Goal: Use online tool/utility: Utilize a website feature to perform a specific function

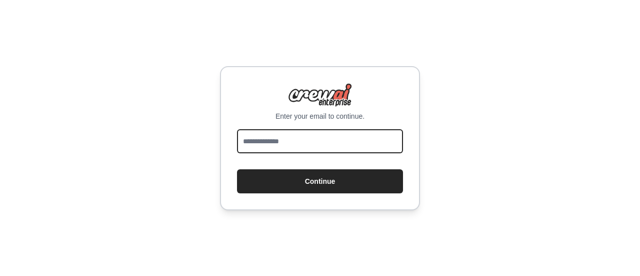
click at [310, 139] on input "email" at bounding box center [320, 141] width 166 height 24
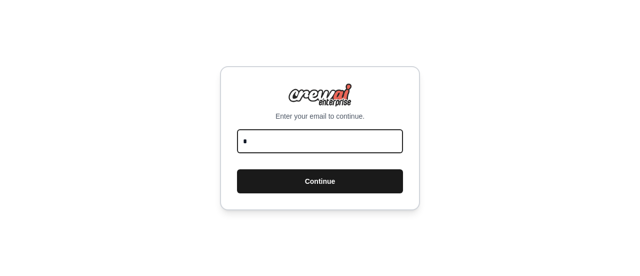
type input "**********"
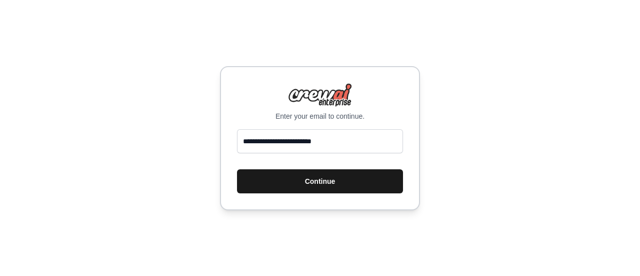
click at [278, 175] on button "Continue" at bounding box center [320, 181] width 166 height 24
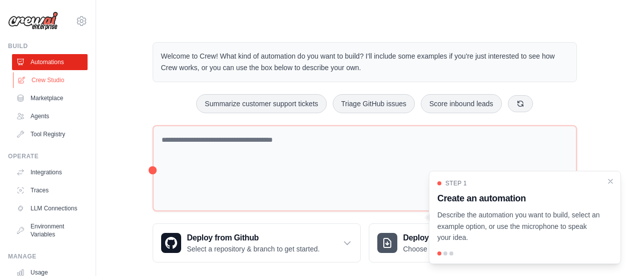
click at [56, 83] on link "Crew Studio" at bounding box center [51, 80] width 76 height 16
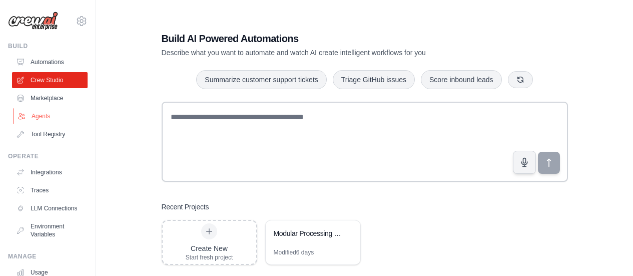
click at [60, 120] on link "Agents" at bounding box center [51, 116] width 76 height 16
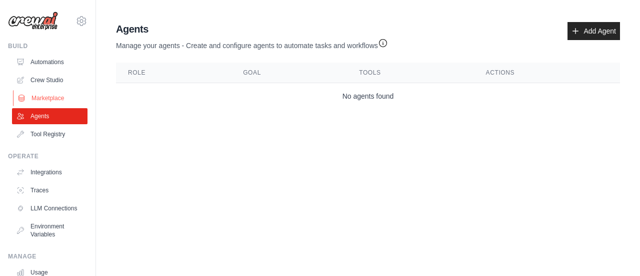
click at [59, 98] on link "Marketplace" at bounding box center [51, 98] width 76 height 16
click at [55, 78] on link "Crew Studio" at bounding box center [51, 80] width 76 height 16
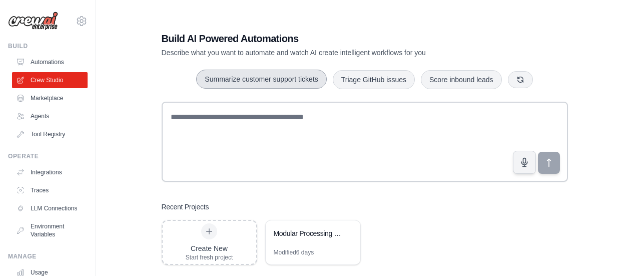
click at [261, 77] on button "Summarize customer support tickets" at bounding box center [261, 79] width 130 height 19
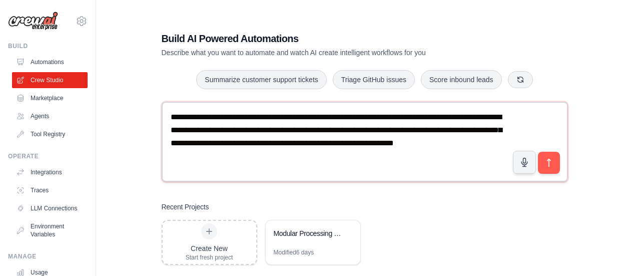
click at [561, 168] on textarea "**********" at bounding box center [365, 142] width 406 height 80
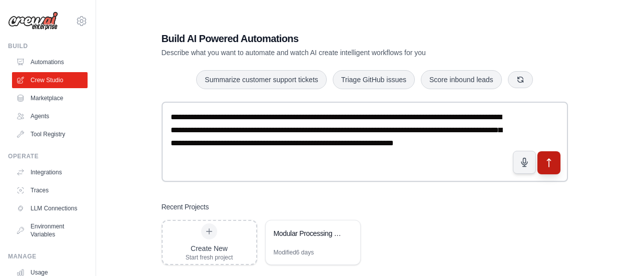
click at [542, 165] on button "submit" at bounding box center [548, 162] width 23 height 23
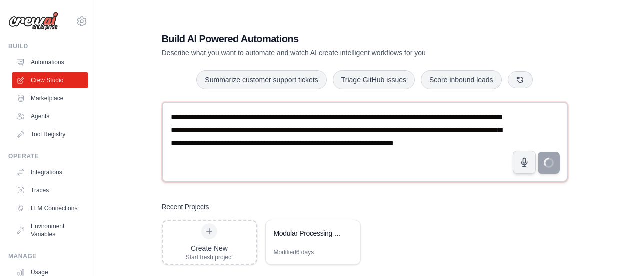
click at [256, 154] on textarea "**********" at bounding box center [365, 142] width 406 height 80
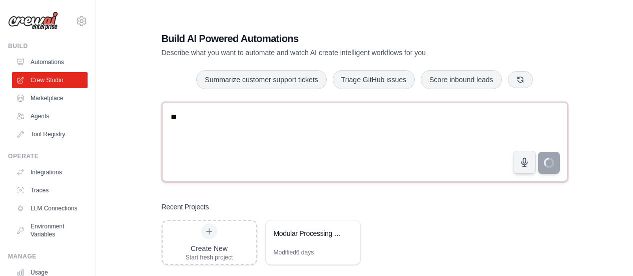
type textarea "*"
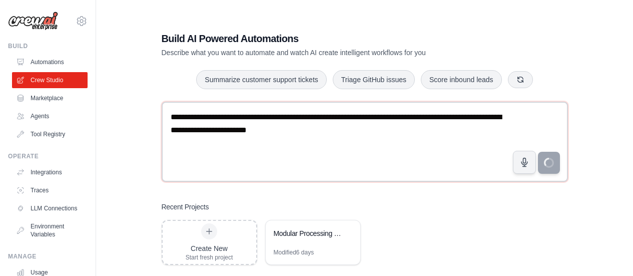
drag, startPoint x: 286, startPoint y: 138, endPoint x: 147, endPoint y: 121, distance: 139.6
click at [147, 121] on div "**********" at bounding box center [364, 148] width 505 height 276
click at [401, 139] on textarea "**********" at bounding box center [365, 142] width 406 height 80
paste textarea "**********"
type textarea "**********"
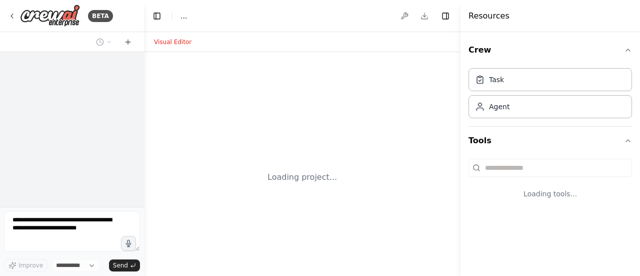
select select "****"
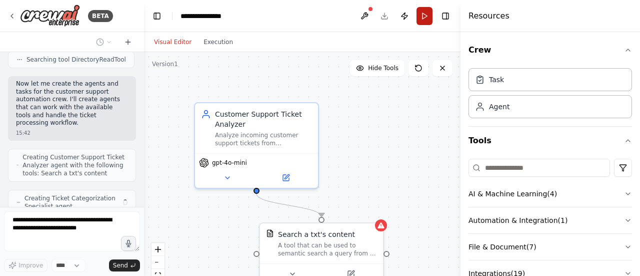
scroll to position [401, 0]
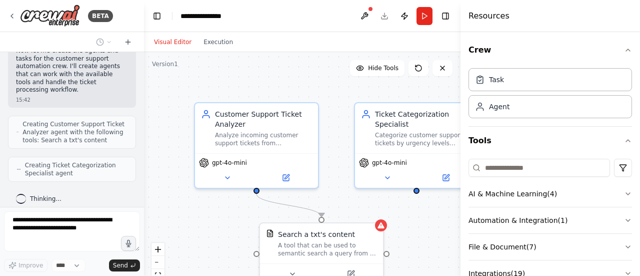
click at [266, 67] on div ".deletable-edge-delete-btn { width: 20px; height: 20px; border: 0px solid #ffff…" at bounding box center [302, 177] width 317 height 250
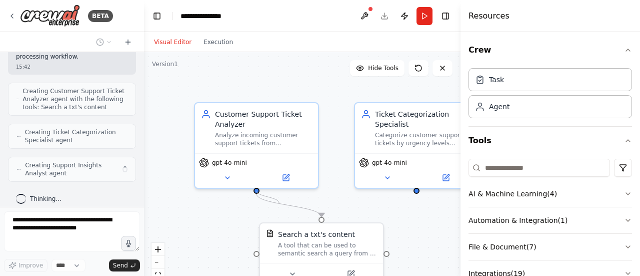
click at [252, 195] on div ".deletable-edge-delete-btn { width: 20px; height: 20px; border: 0px solid #ffff…" at bounding box center [302, 177] width 317 height 250
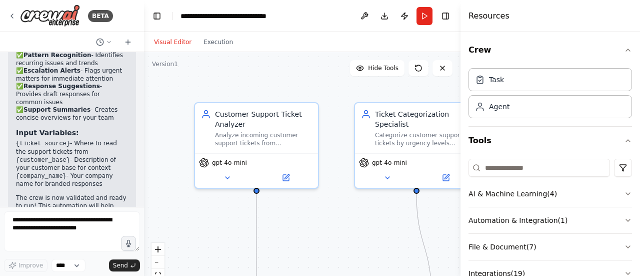
scroll to position [1675, 0]
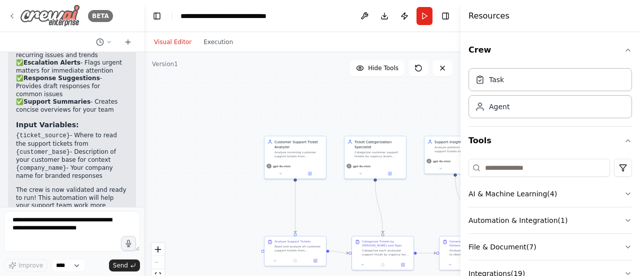
click at [14, 18] on icon at bounding box center [12, 16] width 8 height 8
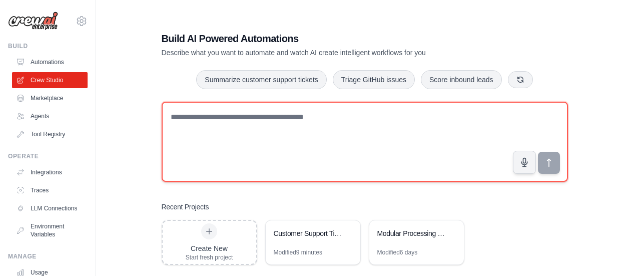
click at [262, 127] on textarea at bounding box center [365, 142] width 406 height 80
paste textarea "**********"
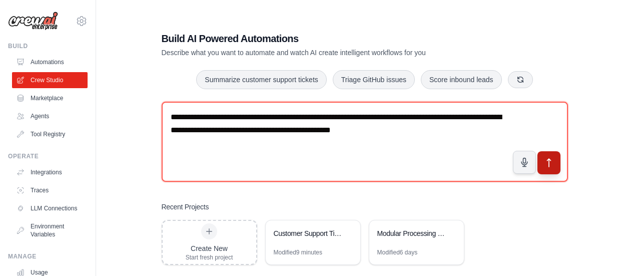
type textarea "**********"
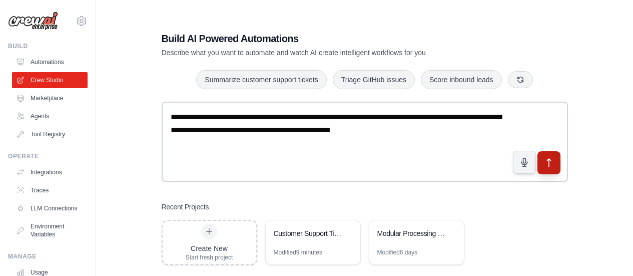
click at [553, 172] on button "submit" at bounding box center [548, 162] width 23 height 23
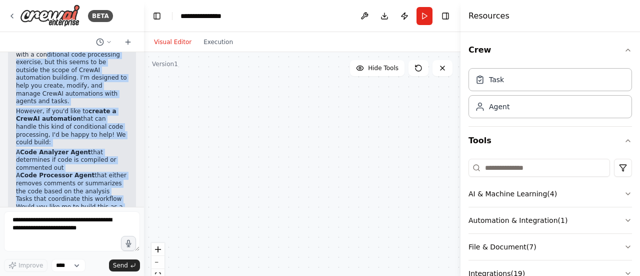
scroll to position [68, 0]
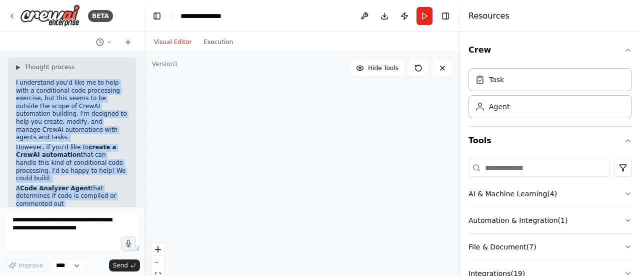
drag, startPoint x: 95, startPoint y: 178, endPoint x: 12, endPoint y: 85, distance: 124.7
click at [12, 85] on div "▶ Thought process I understand you'd like me to help with a conditional code pr…" at bounding box center [72, 186] width 128 height 258
copy div "I understand you'd like me to help with a conditional code processing exercise,…"
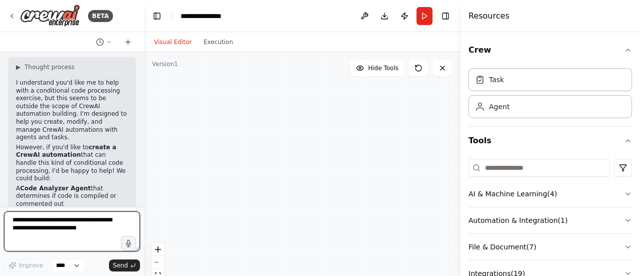
click at [98, 226] on textarea at bounding box center [72, 231] width 136 height 40
type textarea "**********"
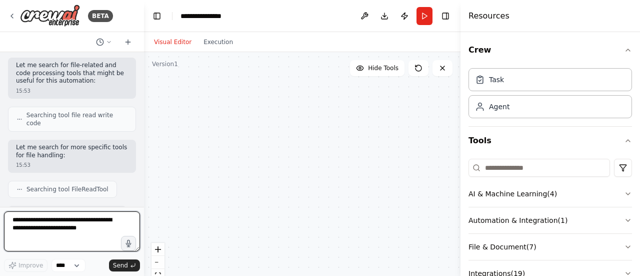
scroll to position [490, 0]
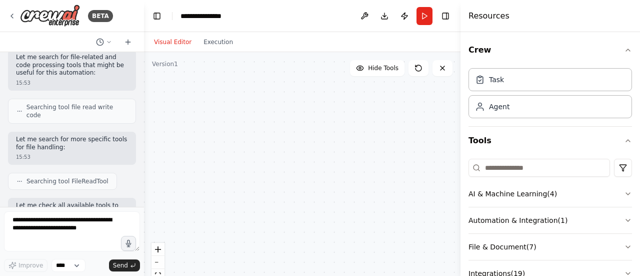
drag, startPoint x: 282, startPoint y: 128, endPoint x: 439, endPoint y: 214, distance: 178.8
click at [439, 214] on div at bounding box center [302, 177] width 317 height 250
click at [418, 74] on button at bounding box center [419, 68] width 20 height 16
click at [162, 262] on button "zoom out" at bounding box center [158, 262] width 13 height 13
click at [162, 262] on div "React Flow controls" at bounding box center [158, 269] width 13 height 52
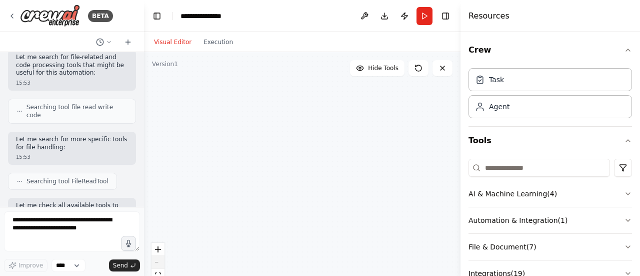
click at [162, 262] on div "React Flow controls" at bounding box center [158, 269] width 13 height 52
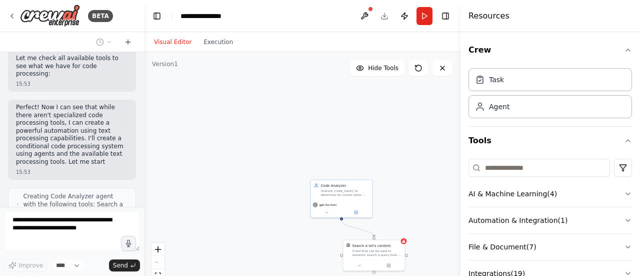
scroll to position [645, 0]
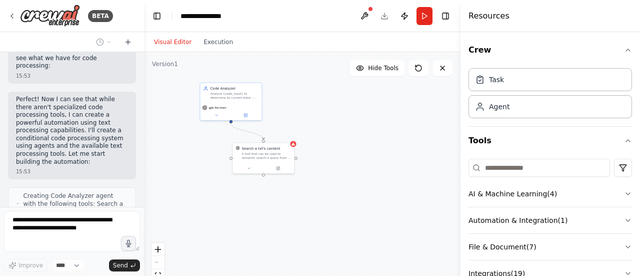
drag, startPoint x: 234, startPoint y: 198, endPoint x: 123, endPoint y: 101, distance: 147.1
click at [123, 101] on div "BETA Do a conditional exercise for me. For example, let's give you a code. If t…" at bounding box center [320, 138] width 640 height 276
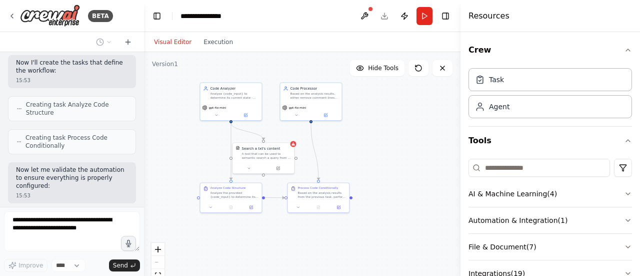
scroll to position [859, 0]
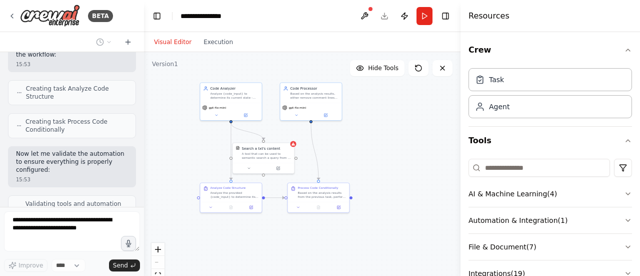
click at [296, 212] on div "Process Code Conditionally Based on the analysis results from the previous task…" at bounding box center [318, 197] width 63 height 31
click at [300, 209] on button at bounding box center [298, 206] width 17 height 6
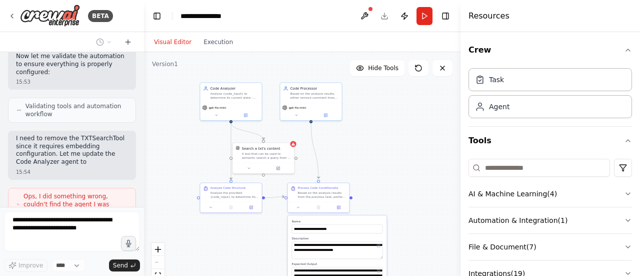
scroll to position [964, 0]
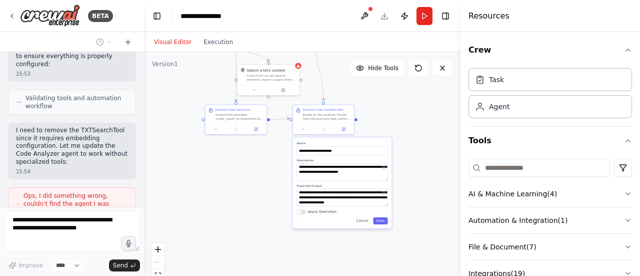
drag, startPoint x: 371, startPoint y: 176, endPoint x: 374, endPoint y: 101, distance: 75.1
click at [374, 101] on div ".deletable-edge-delete-btn { width: 20px; height: 20px; border: 0px solid #ffff…" at bounding box center [302, 177] width 317 height 250
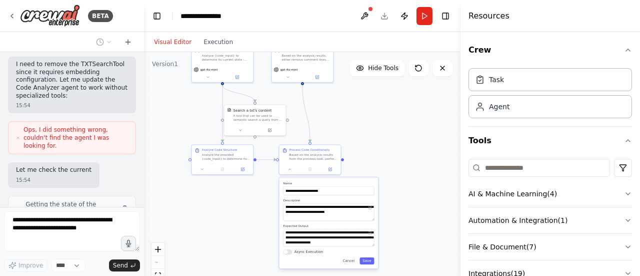
drag, startPoint x: 411, startPoint y: 98, endPoint x: 398, endPoint y: 140, distance: 44.1
click at [398, 140] on div ".deletable-edge-delete-btn { width: 20px; height: 20px; border: 0px solid #ffff…" at bounding box center [302, 177] width 317 height 250
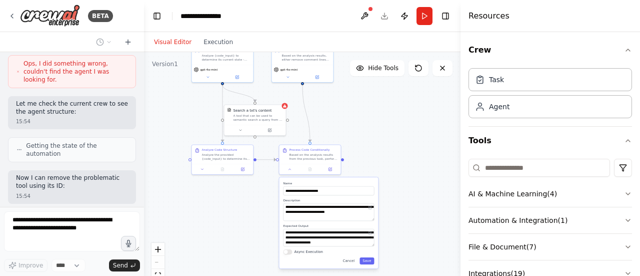
scroll to position [1104, 0]
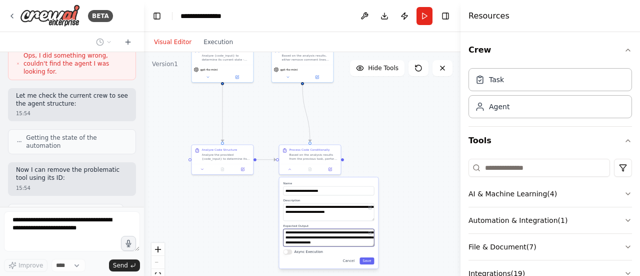
click at [312, 238] on textarea "**********" at bounding box center [328, 238] width 91 height 18
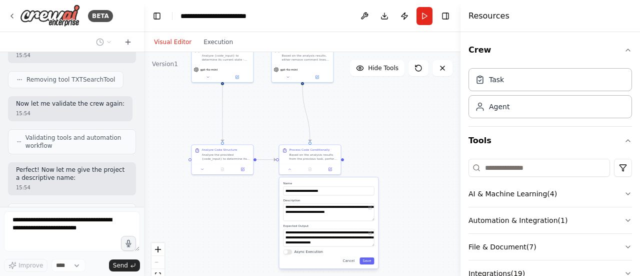
scroll to position [1245, 0]
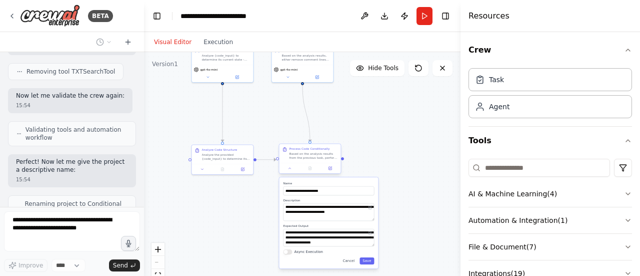
click at [289, 171] on div at bounding box center [310, 168] width 62 height 11
click at [289, 168] on icon at bounding box center [290, 168] width 2 height 1
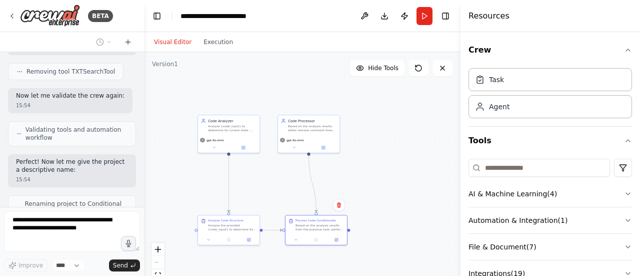
drag, startPoint x: 376, startPoint y: 165, endPoint x: 382, endPoint y: 236, distance: 70.8
click at [382, 236] on div ".deletable-edge-delete-btn { width: 20px; height: 20px; border: 0px solid #ffff…" at bounding box center [302, 177] width 317 height 250
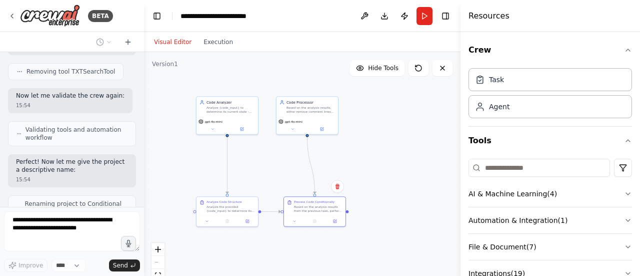
drag, startPoint x: 397, startPoint y: 212, endPoint x: 396, endPoint y: 207, distance: 5.1
click at [396, 207] on div ".deletable-edge-delete-btn { width: 20px; height: 20px; border: 0px solid #ffff…" at bounding box center [302, 177] width 317 height 250
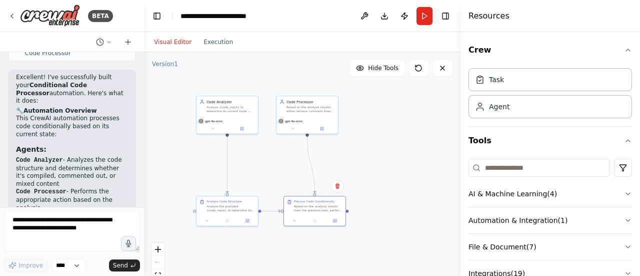
scroll to position [1353, 0]
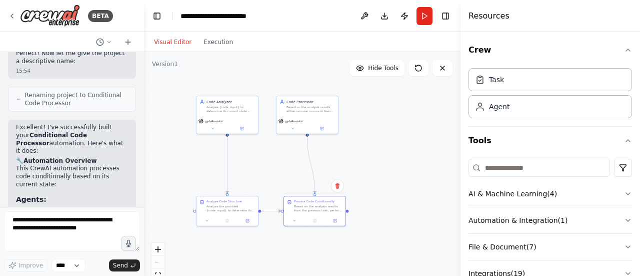
drag, startPoint x: 58, startPoint y: 185, endPoint x: 13, endPoint y: 81, distance: 113.2
copy div "Loremipsu! D'si ametconsecte adipi elit Seddoeiusmo Temp Incididun utlaboreet. …"
click at [215, 127] on button at bounding box center [213, 128] width 29 height 6
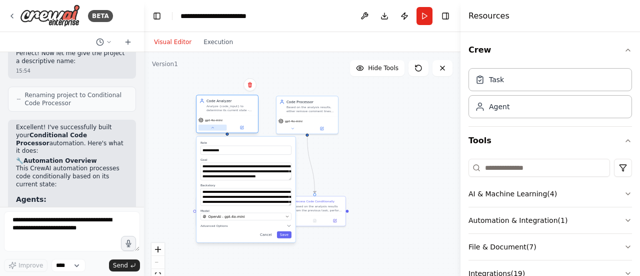
click at [215, 127] on button at bounding box center [213, 128] width 29 height 6
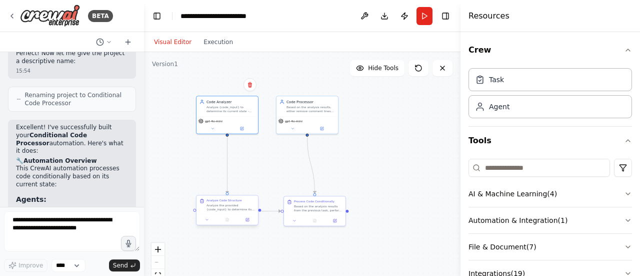
click at [206, 223] on div at bounding box center [228, 219] width 62 height 11
click at [209, 220] on icon at bounding box center [207, 220] width 4 height 4
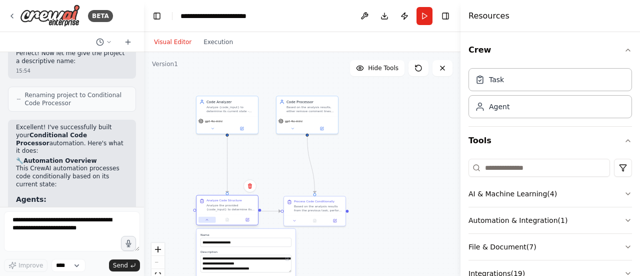
click at [209, 220] on icon at bounding box center [207, 220] width 4 height 4
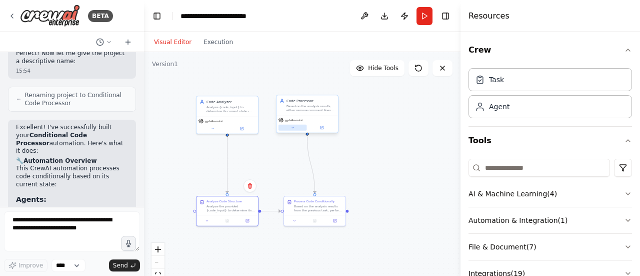
click at [297, 125] on button at bounding box center [293, 128] width 29 height 6
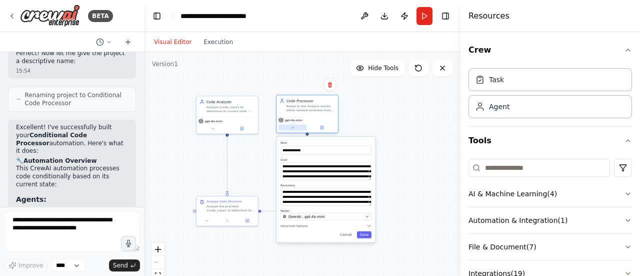
click at [297, 125] on button at bounding box center [293, 128] width 29 height 6
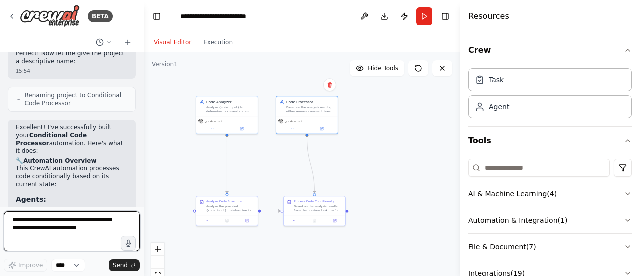
click at [48, 227] on textarea at bounding box center [72, 231] width 136 height 40
type textarea "**********"
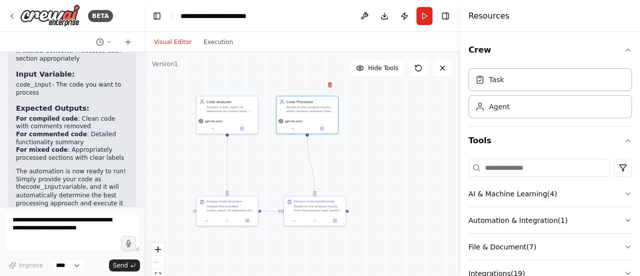
scroll to position [1763, 0]
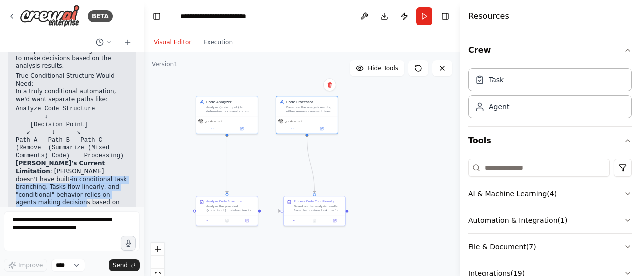
drag, startPoint x: 80, startPoint y: 113, endPoint x: 80, endPoint y: 136, distance: 23.0
click at [80, 160] on p "CrewAI's Current Limitation : CrewAI doesn't have built-in conditional task bra…" at bounding box center [72, 187] width 112 height 55
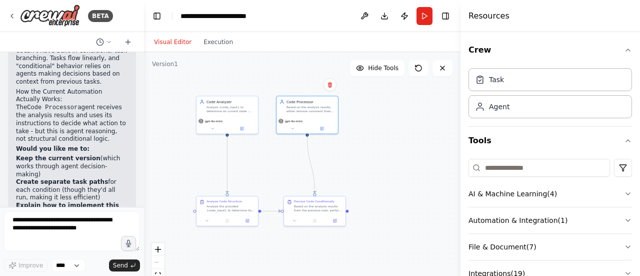
click at [83, 202] on li "Explain how to implement this logic in code outside of [GEOGRAPHIC_DATA] for tr…" at bounding box center [72, 214] width 112 height 24
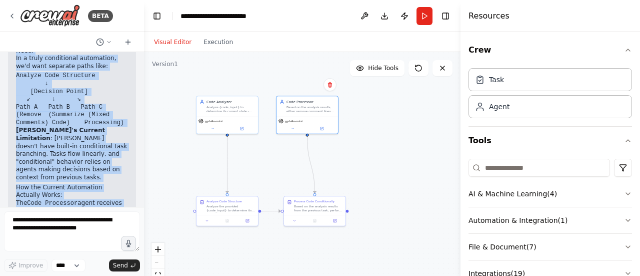
scroll to position [2076, 0]
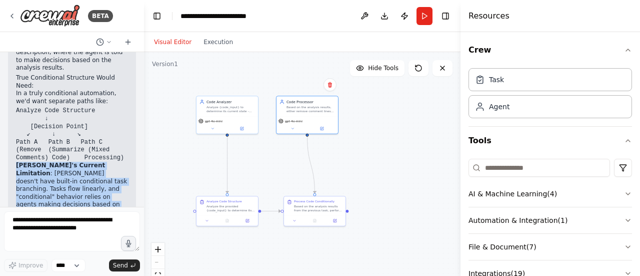
drag, startPoint x: 55, startPoint y: 182, endPoint x: 13, endPoint y: 102, distance: 90.4
click at [13, 102] on div "▶ Thought process You're absolutely right to ask! Looking at what I built, I re…" at bounding box center [72, 165] width 128 height 485
copy div "CrewAI's Current Limitation : CrewAI doesn't have built-in conditional task bra…"
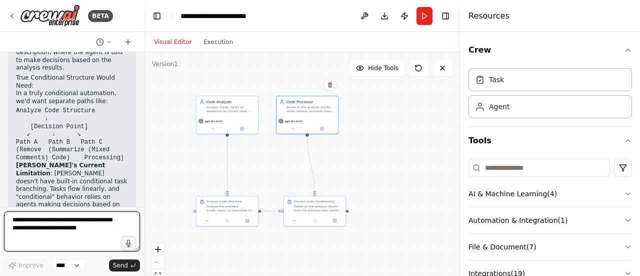
click at [78, 233] on textarea at bounding box center [72, 231] width 136 height 40
paste textarea "**********"
type textarea "**********"
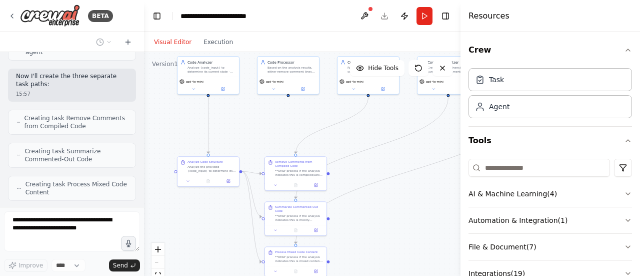
scroll to position [2719, 0]
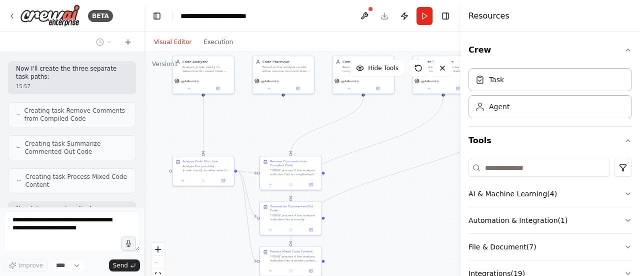
drag, startPoint x: 398, startPoint y: 192, endPoint x: 374, endPoint y: 152, distance: 46.7
click at [374, 152] on div ".deletable-edge-delete-btn { width: 20px; height: 20px; border: 0px solid #ffff…" at bounding box center [302, 177] width 317 height 250
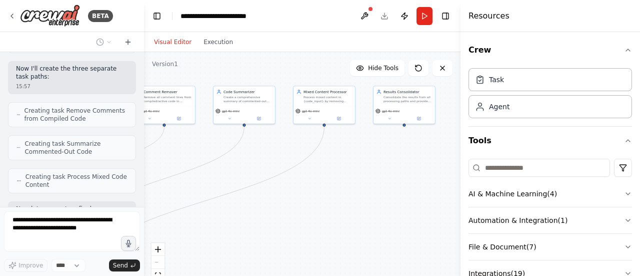
scroll to position [2752, 0]
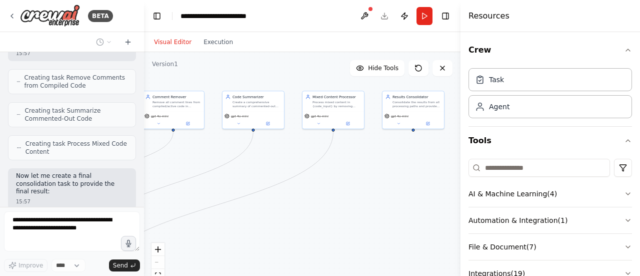
click at [198, 199] on div ".deletable-edge-delete-btn { width: 20px; height: 20px; border: 0px solid #ffff…" at bounding box center [302, 177] width 317 height 250
click at [366, 200] on div ".deletable-edge-delete-btn { width: 20px; height: 20px; border: 0px solid #ffff…" at bounding box center [302, 177] width 317 height 250
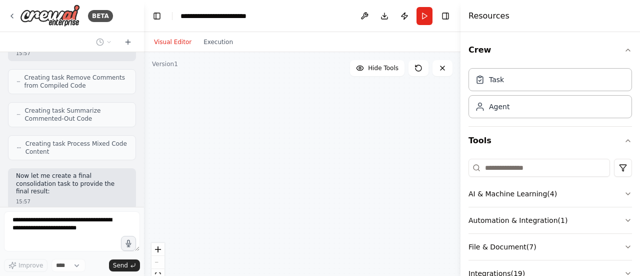
scroll to position [2785, 0]
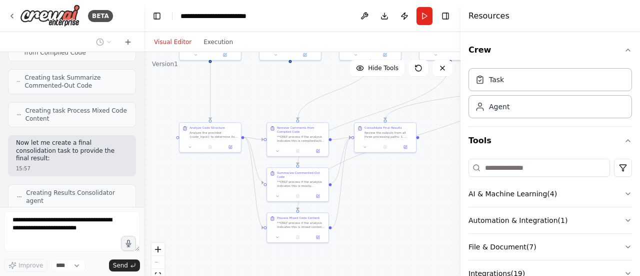
drag, startPoint x: 251, startPoint y: 222, endPoint x: 448, endPoint y: 153, distance: 208.6
click at [448, 153] on div ".deletable-edge-delete-btn { width: 20px; height: 20px; border: 0px solid #ffff…" at bounding box center [302, 177] width 317 height 250
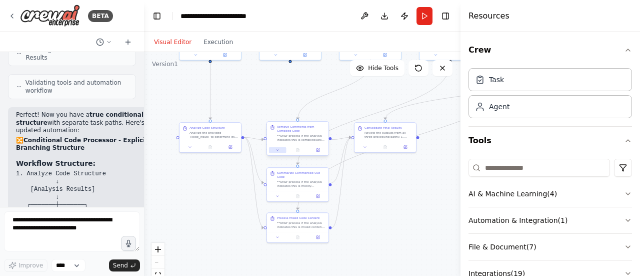
click at [276, 150] on icon at bounding box center [278, 150] width 4 height 4
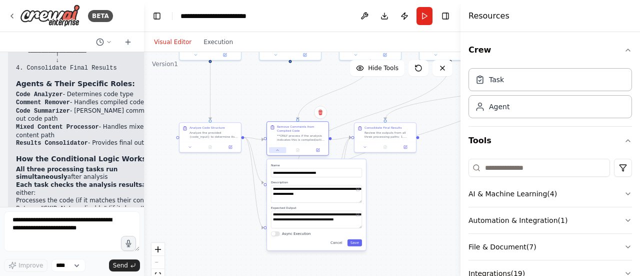
click at [277, 150] on icon at bounding box center [278, 150] width 2 height 1
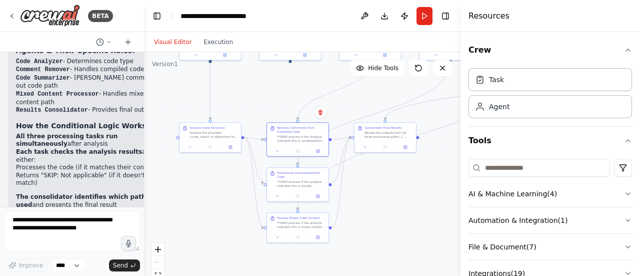
scroll to position [3202, 0]
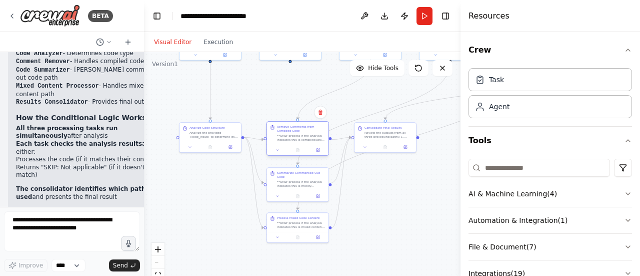
click at [277, 154] on div at bounding box center [298, 150] width 62 height 11
click at [277, 149] on icon at bounding box center [278, 150] width 4 height 4
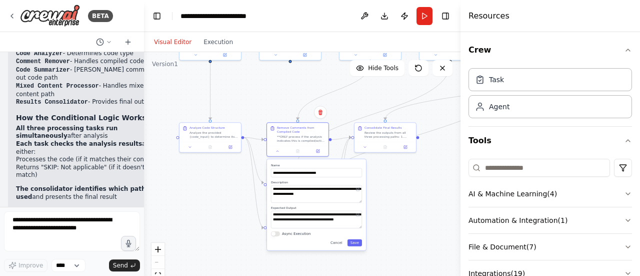
click at [407, 179] on div ".deletable-edge-delete-btn { width: 20px; height: 20px; border: 0px solid #ffff…" at bounding box center [302, 177] width 317 height 250
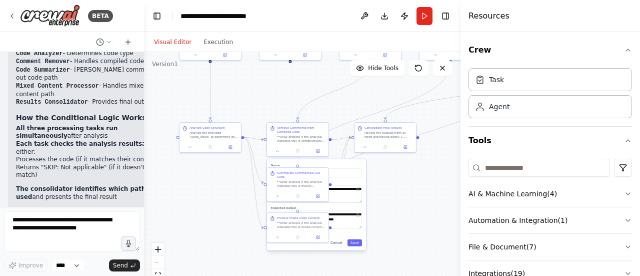
click at [408, 191] on div ".deletable-edge-delete-btn { width: 20px; height: 20px; border: 0px solid #ffff…" at bounding box center [302, 177] width 317 height 250
click at [278, 193] on icon at bounding box center [278, 195] width 4 height 4
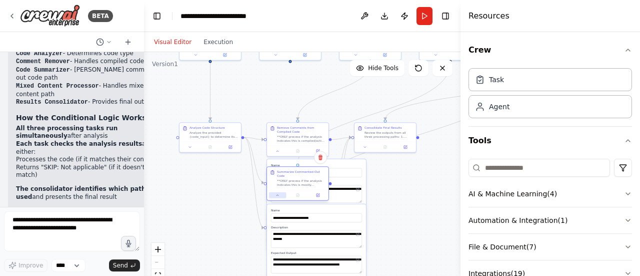
click at [278, 193] on icon at bounding box center [278, 195] width 4 height 4
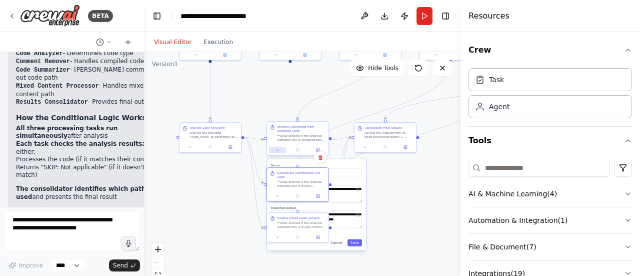
click at [283, 151] on button at bounding box center [277, 150] width 17 height 6
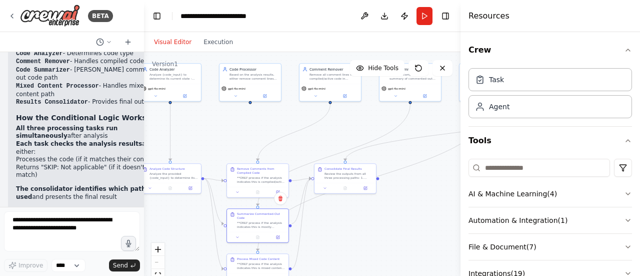
drag, startPoint x: 430, startPoint y: 219, endPoint x: 385, endPoint y: 263, distance: 62.3
click at [385, 263] on div ".deletable-edge-delete-btn { width: 20px; height: 20px; border: 0px solid #ffff…" at bounding box center [302, 177] width 317 height 250
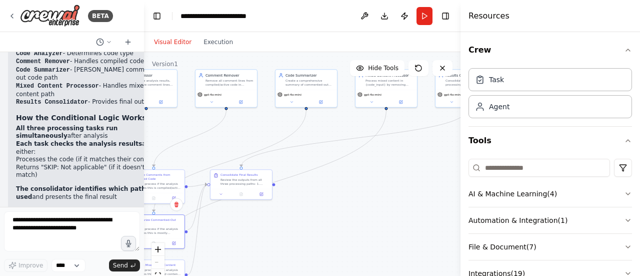
drag, startPoint x: 438, startPoint y: 221, endPoint x: 312, endPoint y: 225, distance: 126.1
click at [312, 225] on div ".deletable-edge-delete-btn { width: 20px; height: 20px; border: 0px solid #ffff…" at bounding box center [302, 177] width 317 height 250
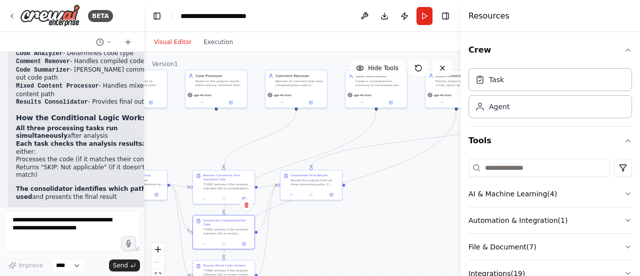
drag, startPoint x: 344, startPoint y: 197, endPoint x: 435, endPoint y: 197, distance: 91.0
click at [435, 197] on div ".deletable-edge-delete-btn { width: 20px; height: 20px; border: 0px solid #ffff…" at bounding box center [302, 177] width 317 height 250
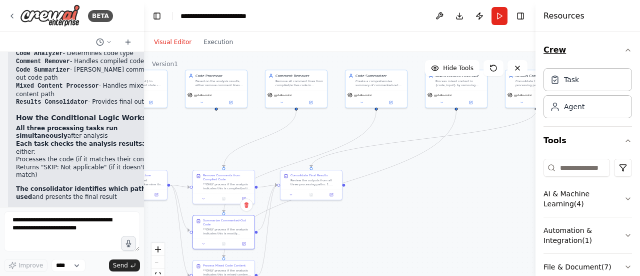
drag, startPoint x: 462, startPoint y: 40, endPoint x: 585, endPoint y: 53, distance: 123.7
click at [585, 53] on div "Resources Crew Task Agent Tools AI & Machine Learning ( 4 ) Automation & Integr…" at bounding box center [588, 138] width 105 height 276
click at [458, 189] on div ".deletable-edge-delete-btn { width: 20px; height: 20px; border: 0px solid #ffff…" at bounding box center [340, 177] width 392 height 250
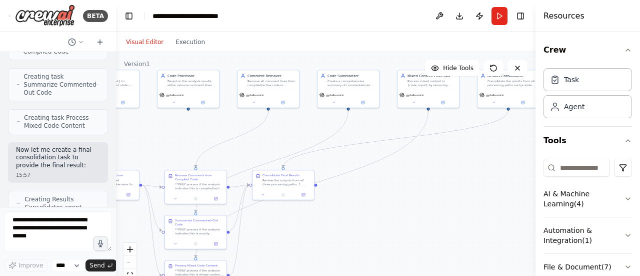
scroll to position [3624, 0]
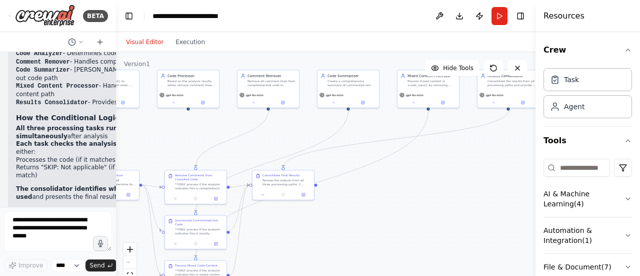
drag, startPoint x: 143, startPoint y: 85, endPoint x: 21, endPoint y: 83, distance: 122.1
click at [21, 83] on div "BETA Do a conditional exercise for me. For example, let's give you a code. If t…" at bounding box center [58, 138] width 116 height 276
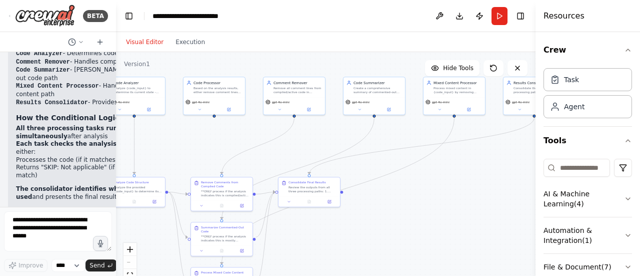
drag, startPoint x: 425, startPoint y: 205, endPoint x: 438, endPoint y: 212, distance: 14.8
click at [438, 212] on div ".deletable-edge-delete-btn { width: 20px; height: 20px; border: 0px solid #ffff…" at bounding box center [326, 177] width 420 height 250
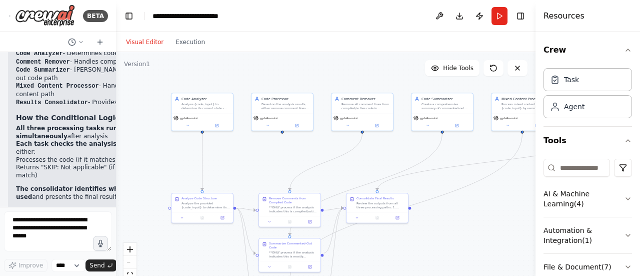
drag, startPoint x: 358, startPoint y: 220, endPoint x: 426, endPoint y: 236, distance: 69.9
click at [426, 236] on div ".deletable-edge-delete-btn { width: 20px; height: 20px; border: 0px solid #ffff…" at bounding box center [326, 177] width 420 height 250
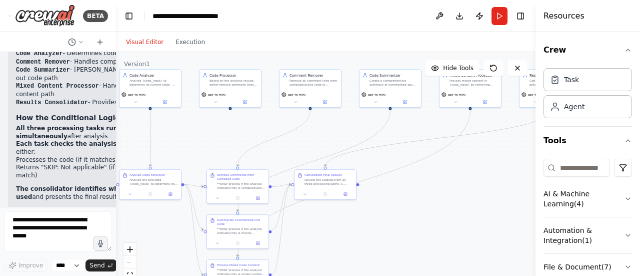
drag, startPoint x: 496, startPoint y: 230, endPoint x: 444, endPoint y: 206, distance: 57.1
click at [444, 206] on div ".deletable-edge-delete-btn { width: 20px; height: 20px; border: 0px solid #ffff…" at bounding box center [326, 177] width 420 height 250
click at [297, 103] on icon at bounding box center [296, 101] width 4 height 4
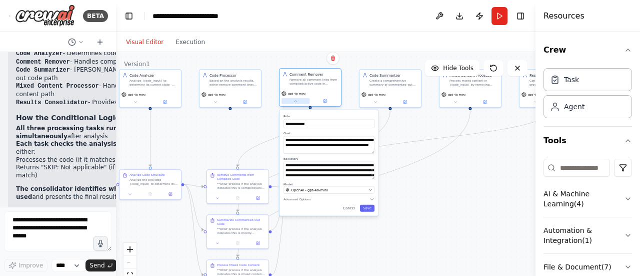
click at [297, 103] on icon at bounding box center [296, 101] width 4 height 4
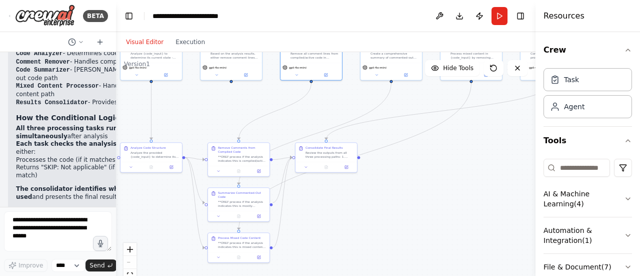
drag, startPoint x: 446, startPoint y: 262, endPoint x: 448, endPoint y: 219, distance: 43.1
click at [448, 219] on div ".deletable-edge-delete-btn { width: 20px; height: 20px; border: 0px solid #ffff…" at bounding box center [326, 177] width 420 height 250
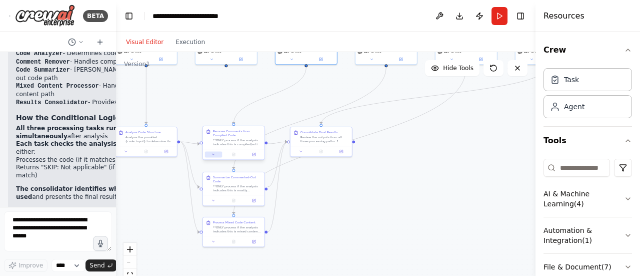
click at [215, 154] on icon at bounding box center [214, 154] width 4 height 4
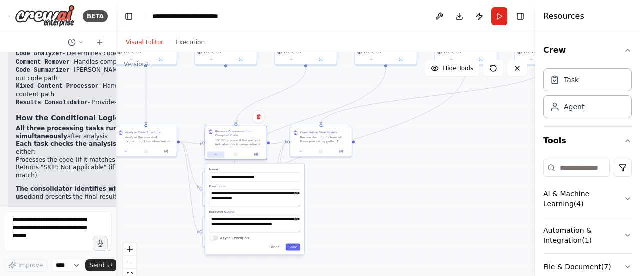
click at [215, 154] on icon at bounding box center [216, 154] width 4 height 4
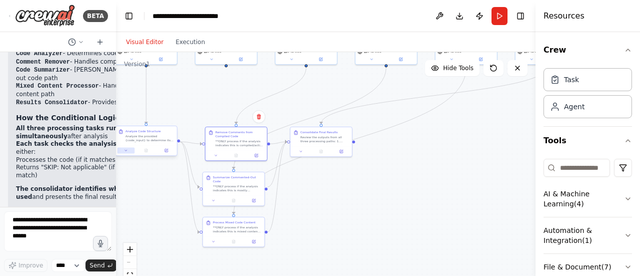
click at [126, 152] on icon at bounding box center [126, 150] width 4 height 4
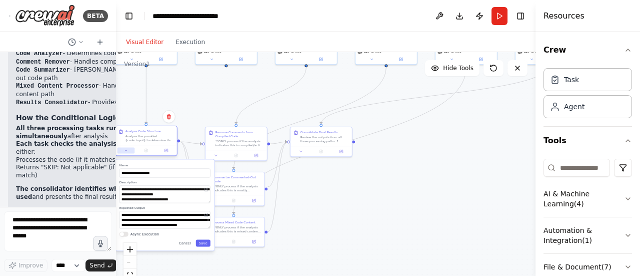
click at [126, 152] on icon at bounding box center [126, 150] width 4 height 4
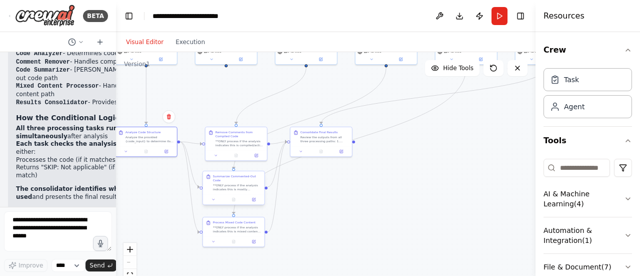
click at [213, 201] on div "Summarize Commented-Out Code **ONLY process if the analysis indicates this is m…" at bounding box center [234, 188] width 63 height 35
click at [215, 199] on div at bounding box center [234, 199] width 62 height 11
click at [215, 197] on icon at bounding box center [214, 199] width 4 height 4
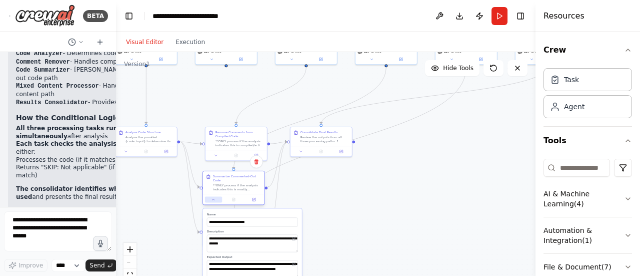
click at [214, 196] on button at bounding box center [213, 199] width 17 height 6
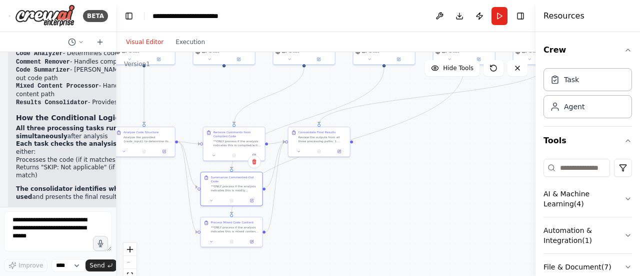
click at [379, 232] on div ".deletable-edge-delete-btn { width: 20px; height: 20px; border: 0px solid #ffff…" at bounding box center [326, 177] width 420 height 250
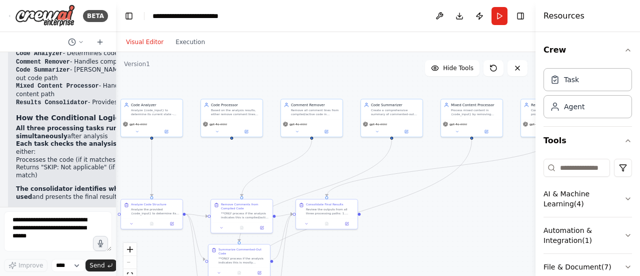
drag, startPoint x: 389, startPoint y: 169, endPoint x: 390, endPoint y: 241, distance: 71.5
click at [390, 241] on div ".deletable-edge-delete-btn { width: 20px; height: 20px; border: 0px solid #ffff…" at bounding box center [326, 177] width 420 height 250
click at [296, 129] on icon at bounding box center [297, 131] width 4 height 4
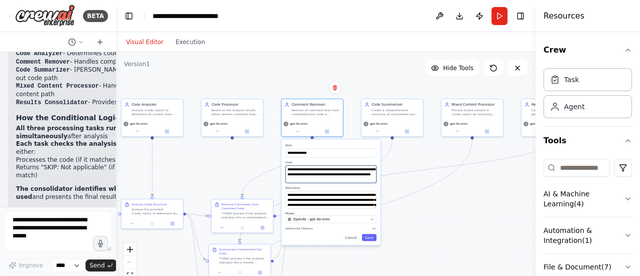
drag, startPoint x: 340, startPoint y: 180, endPoint x: 289, endPoint y: 169, distance: 52.1
click at [289, 169] on textarea "**********" at bounding box center [331, 174] width 91 height 18
click at [348, 201] on textarea "**********" at bounding box center [331, 200] width 91 height 18
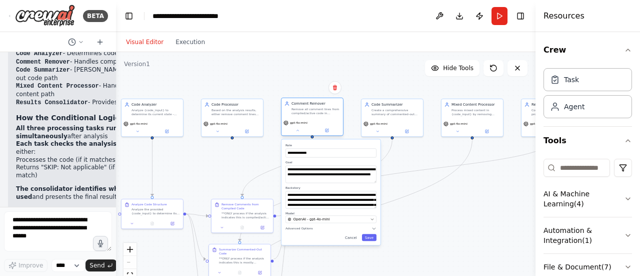
click at [299, 135] on div "gpt-4o-mini" at bounding box center [313, 126] width 62 height 17
click at [298, 131] on icon at bounding box center [298, 130] width 4 height 4
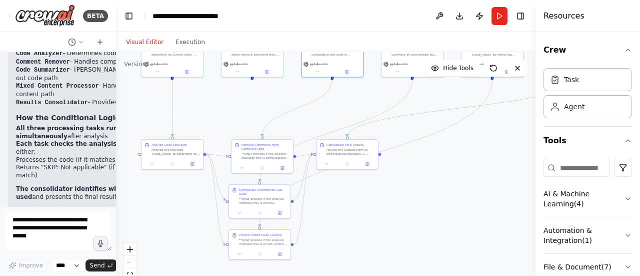
drag, startPoint x: 369, startPoint y: 241, endPoint x: 382, endPoint y: 180, distance: 62.3
click at [389, 183] on div ".deletable-edge-delete-btn { width: 20px; height: 20px; border: 0px solid #ffff…" at bounding box center [326, 177] width 420 height 250
click at [242, 167] on icon at bounding box center [243, 165] width 4 height 4
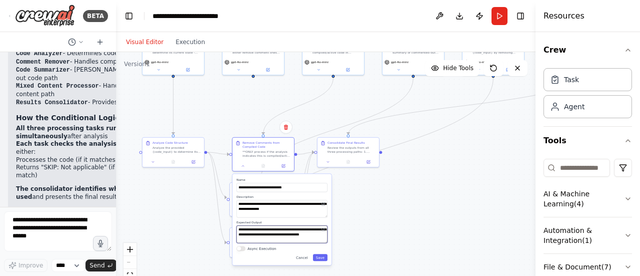
click at [280, 233] on textarea "**********" at bounding box center [282, 234] width 91 height 18
click at [262, 209] on textarea "**********" at bounding box center [282, 209] width 91 height 18
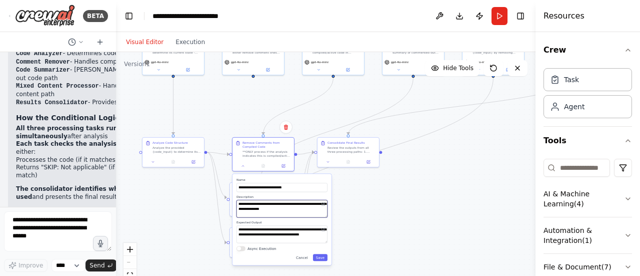
click at [262, 209] on textarea "**********" at bounding box center [282, 209] width 91 height 18
